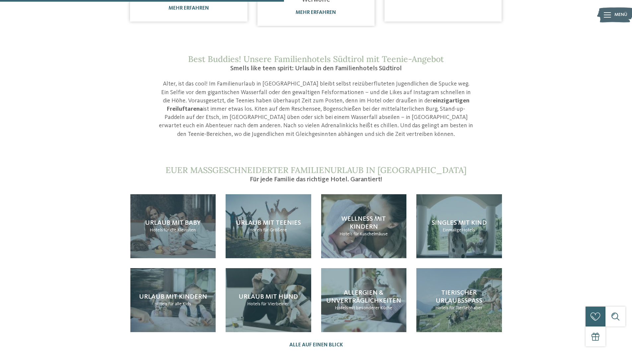
scroll to position [564, 0]
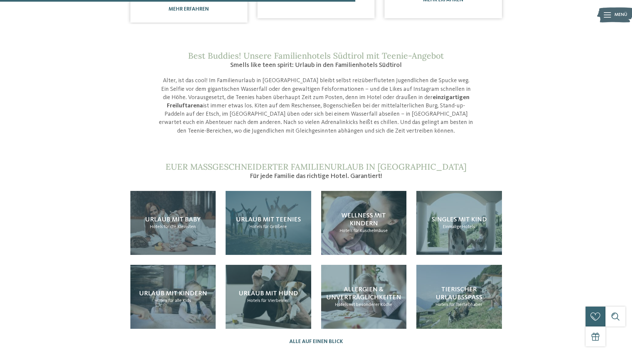
click at [275, 217] on span "Urlaub mit Teenies" at bounding box center [268, 220] width 65 height 7
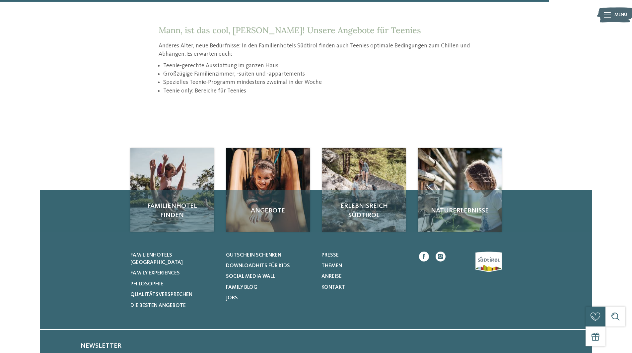
scroll to position [929, 0]
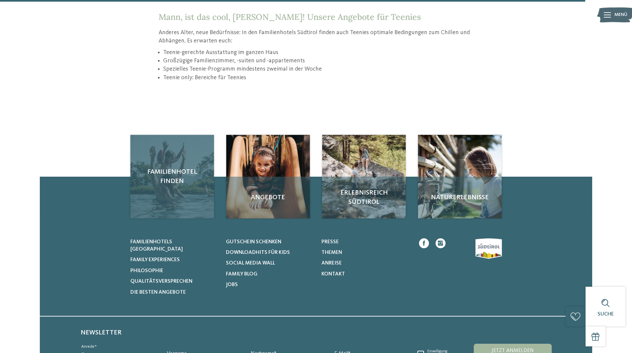
click at [183, 174] on div "Familienhotel finden" at bounding box center [172, 177] width 84 height 84
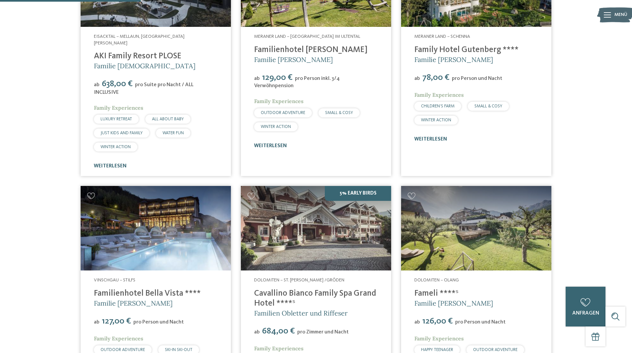
scroll to position [531, 0]
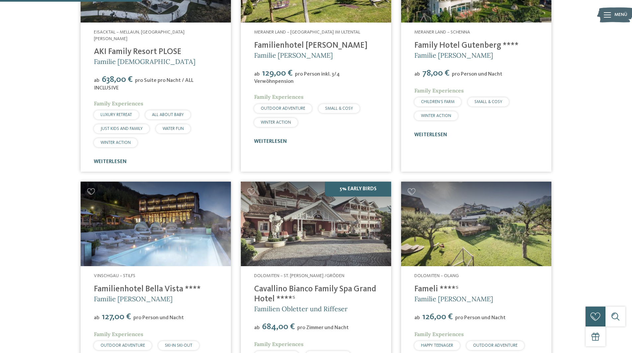
click at [308, 217] on img at bounding box center [316, 224] width 150 height 85
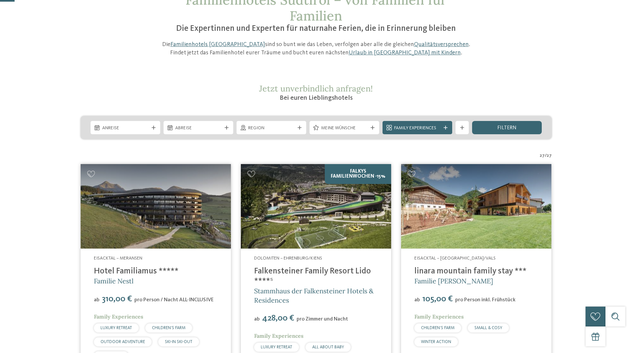
scroll to position [133, 0]
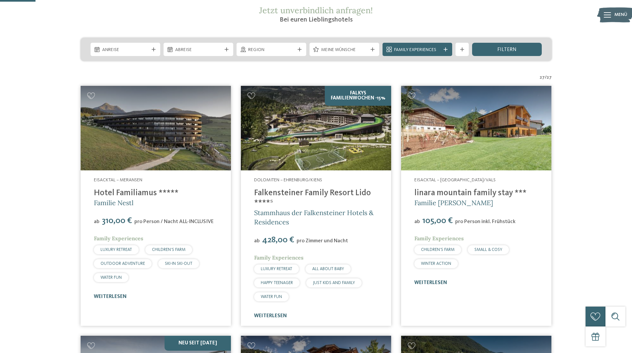
click at [313, 192] on link "Falkensteiner Family Resort Lido ****ˢ" at bounding box center [312, 198] width 117 height 18
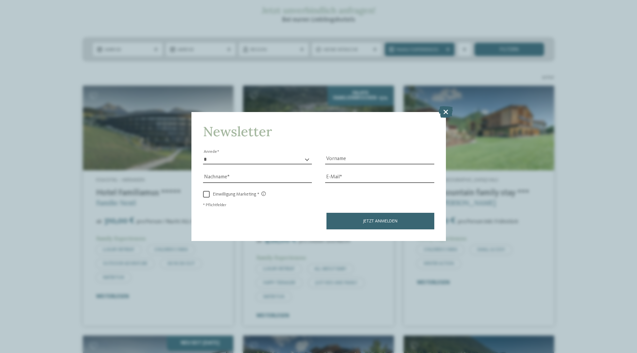
click at [448, 112] on icon at bounding box center [446, 112] width 14 height 12
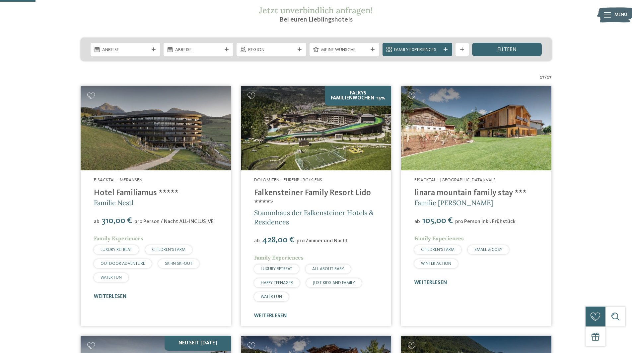
click at [150, 192] on link "Hotel Familiamus *****" at bounding box center [136, 193] width 85 height 8
drag, startPoint x: 142, startPoint y: 180, endPoint x: 93, endPoint y: 181, distance: 49.4
click at [93, 181] on div "Eisacktal – Meransen Hotel Familiamus ***** Familie Nestl ab 310,00 € pro Perso…" at bounding box center [156, 239] width 150 height 136
copy span "Eisacktal – Meransen"
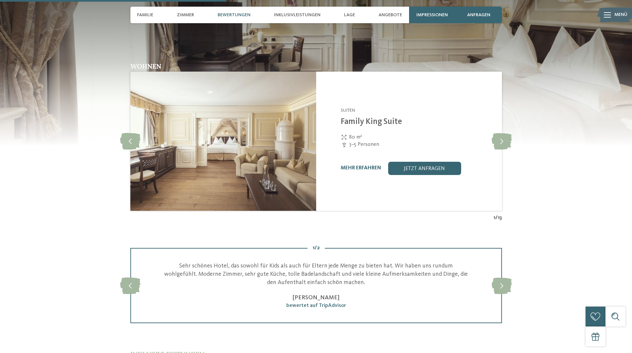
scroll to position [830, 0]
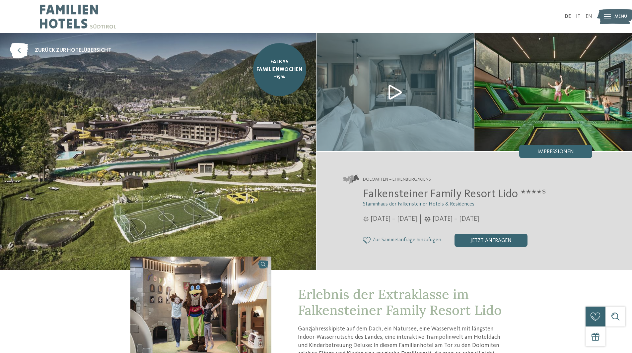
click at [394, 94] on img at bounding box center [396, 92] width 158 height 118
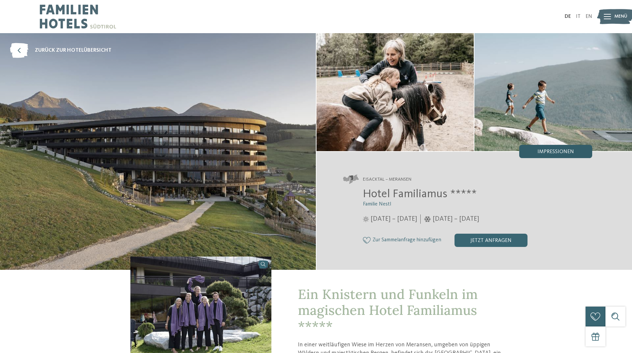
click at [548, 148] on div "Impressionen" at bounding box center [555, 151] width 73 height 13
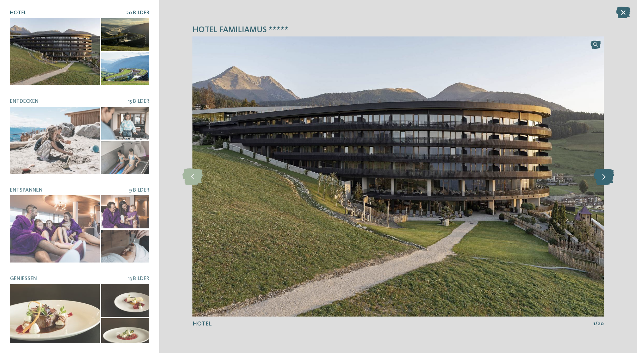
click at [601, 177] on icon at bounding box center [604, 177] width 20 height 17
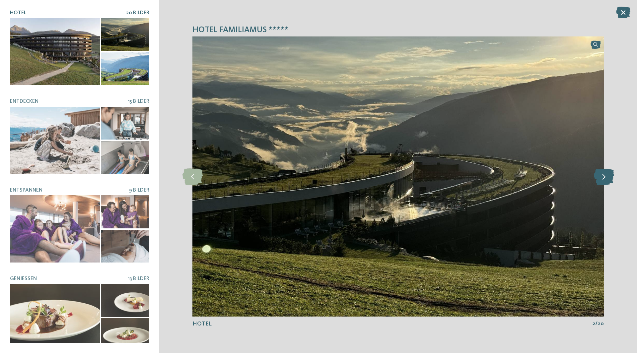
click at [600, 174] on icon at bounding box center [604, 177] width 20 height 17
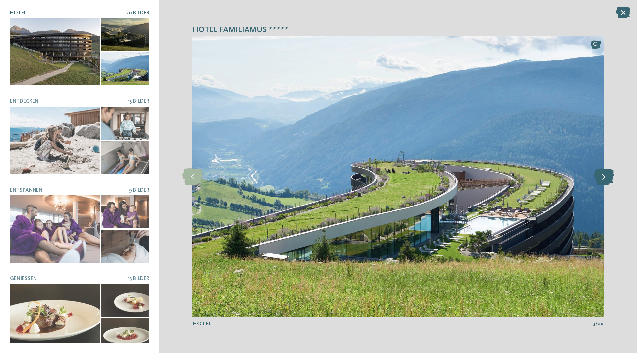
click at [600, 174] on icon at bounding box center [604, 177] width 20 height 17
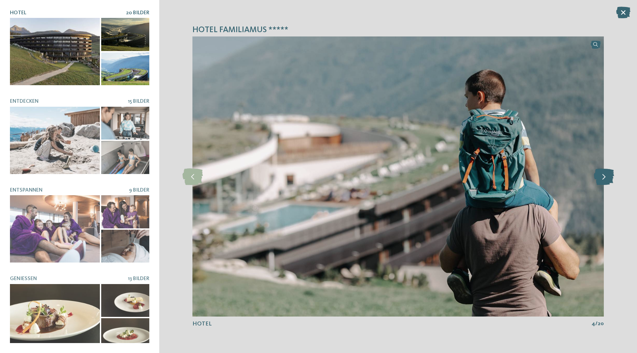
click at [600, 174] on icon at bounding box center [604, 177] width 20 height 17
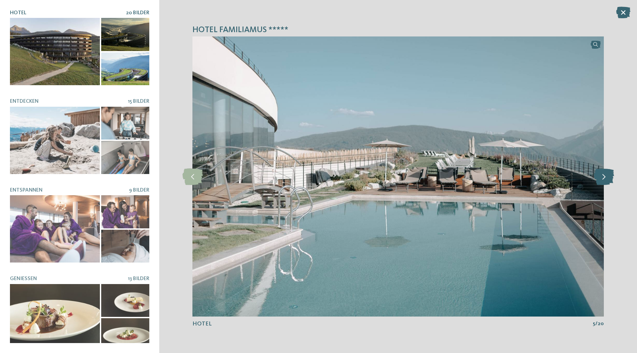
click at [600, 174] on icon at bounding box center [604, 177] width 20 height 17
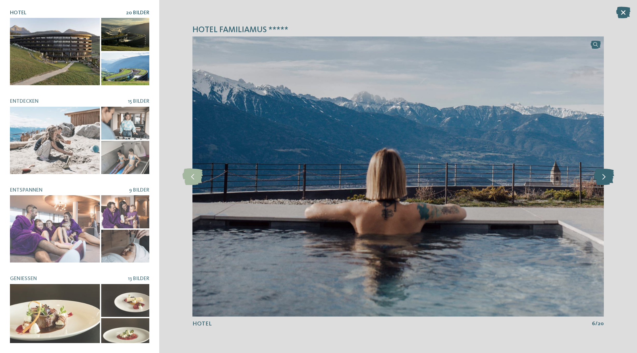
click at [600, 174] on icon at bounding box center [604, 177] width 20 height 17
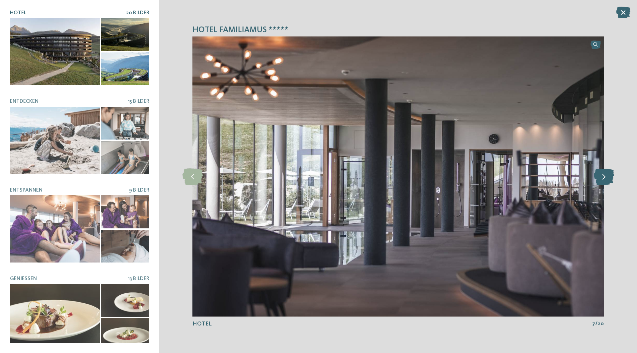
click at [600, 174] on icon at bounding box center [604, 177] width 20 height 17
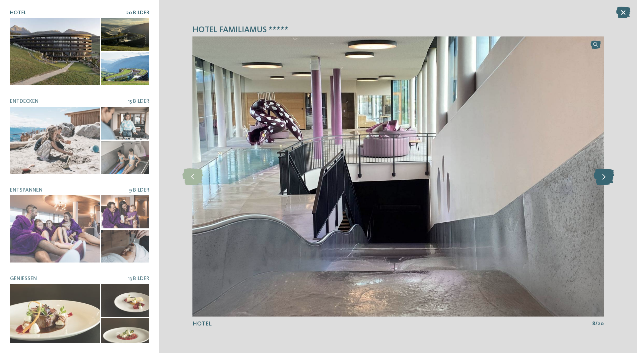
click at [600, 174] on icon at bounding box center [604, 177] width 20 height 17
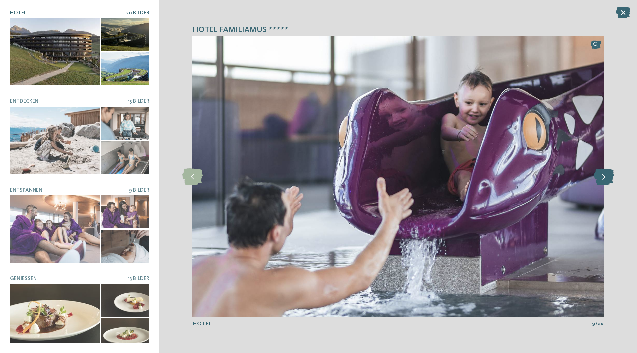
click at [600, 174] on icon at bounding box center [604, 177] width 20 height 17
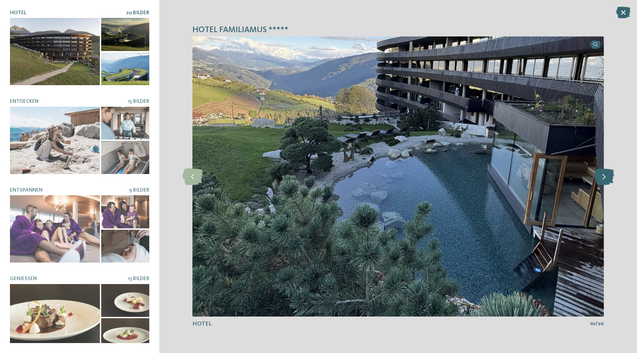
click at [600, 174] on icon at bounding box center [604, 177] width 20 height 17
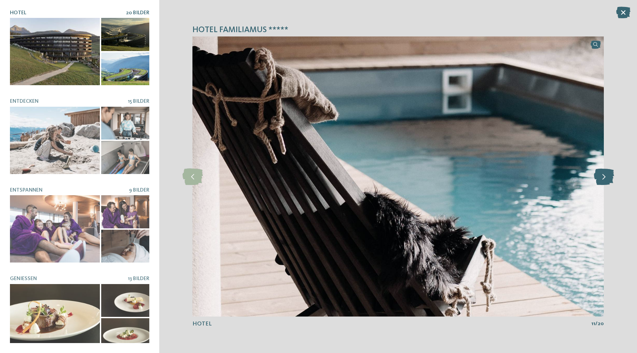
click at [600, 174] on icon at bounding box center [604, 177] width 20 height 17
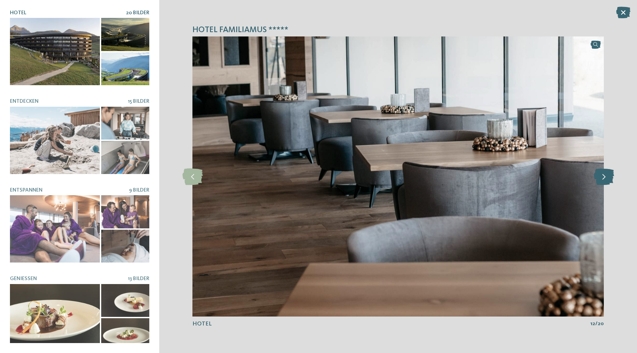
click at [600, 174] on icon at bounding box center [604, 177] width 20 height 17
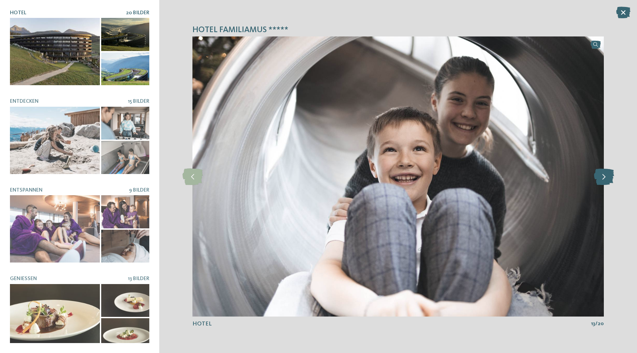
click at [600, 174] on icon at bounding box center [604, 177] width 20 height 17
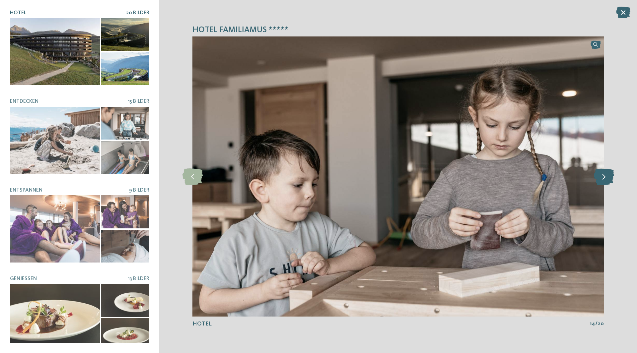
click at [600, 174] on icon at bounding box center [604, 177] width 20 height 17
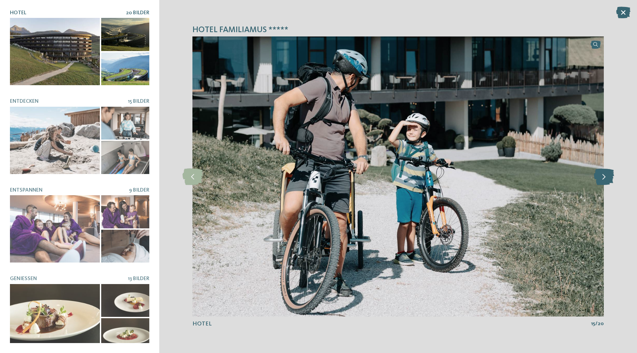
click at [600, 174] on icon at bounding box center [604, 177] width 20 height 17
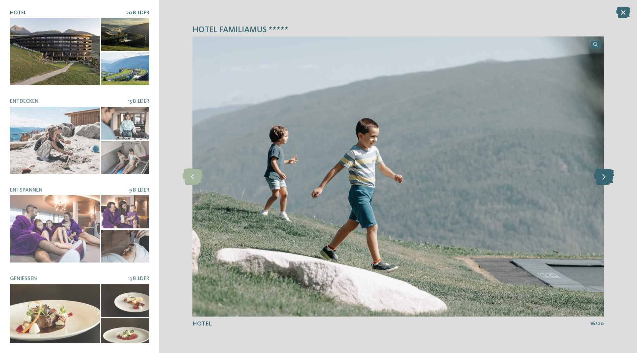
click at [600, 174] on icon at bounding box center [604, 177] width 20 height 17
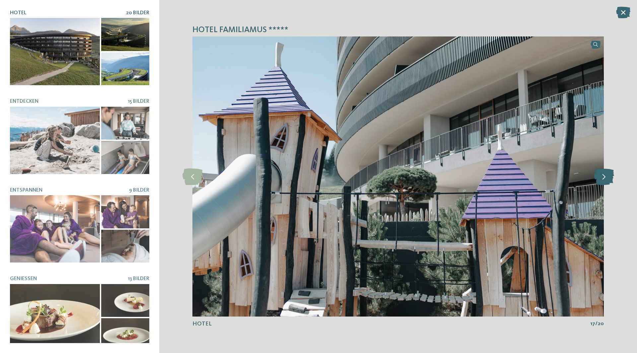
click at [600, 174] on icon at bounding box center [604, 177] width 20 height 17
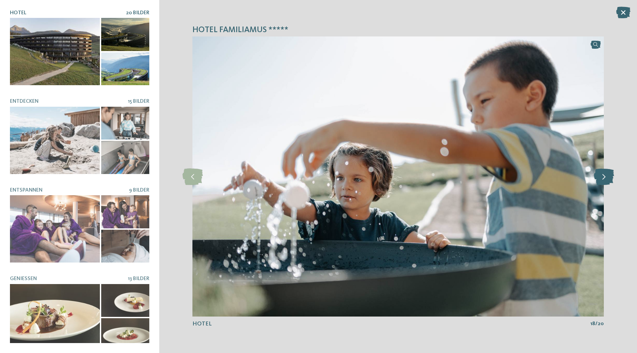
click at [600, 174] on icon at bounding box center [604, 177] width 20 height 17
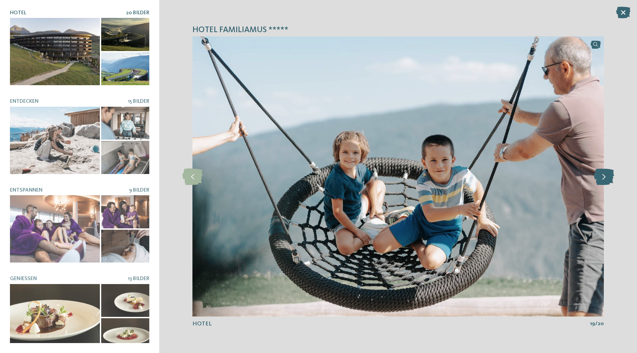
click at [600, 174] on icon at bounding box center [604, 177] width 20 height 17
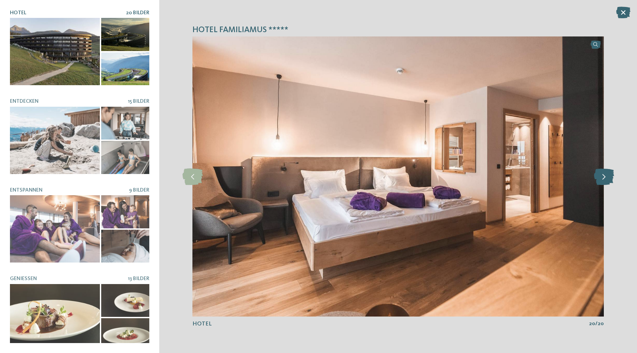
click at [600, 174] on icon at bounding box center [604, 177] width 20 height 17
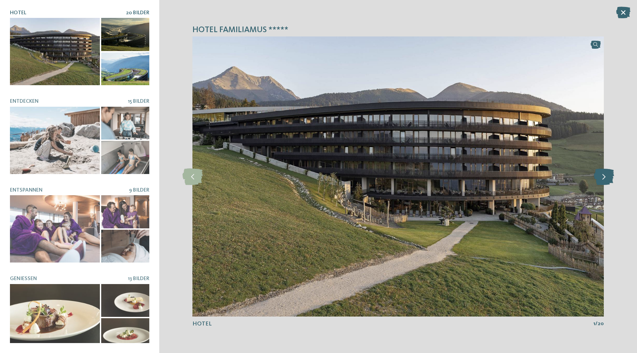
click at [600, 174] on icon at bounding box center [604, 177] width 20 height 17
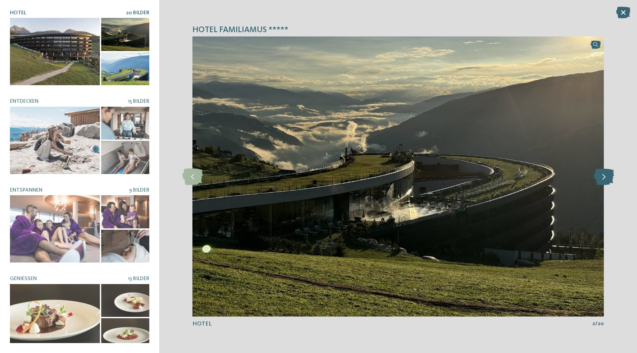
click at [600, 174] on icon at bounding box center [604, 177] width 20 height 17
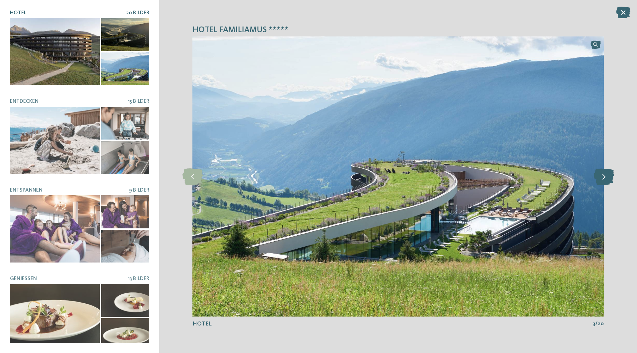
click at [600, 174] on icon at bounding box center [604, 177] width 20 height 17
